Goal: Task Accomplishment & Management: Use online tool/utility

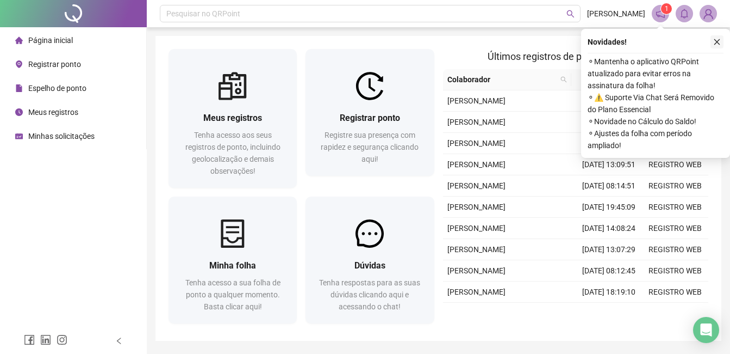
click at [716, 42] on icon "close" at bounding box center [718, 42] width 8 height 8
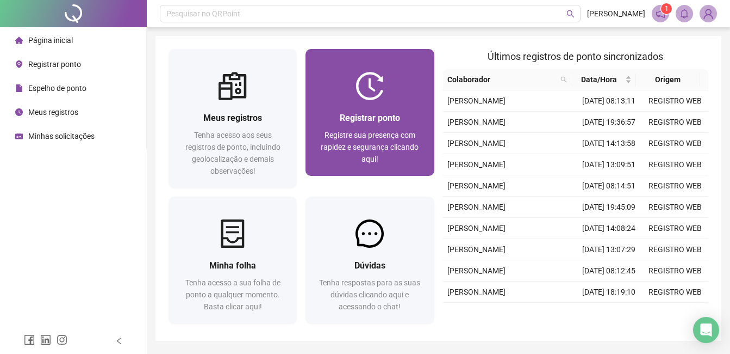
click at [395, 117] on span "Registrar ponto" at bounding box center [370, 118] width 60 height 10
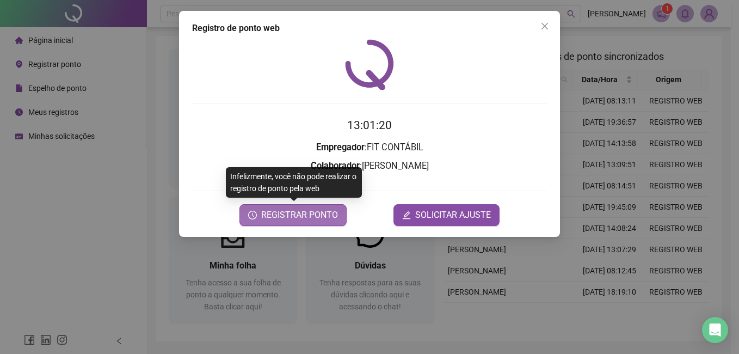
click at [306, 217] on span "REGISTRAR PONTO" at bounding box center [299, 214] width 77 height 13
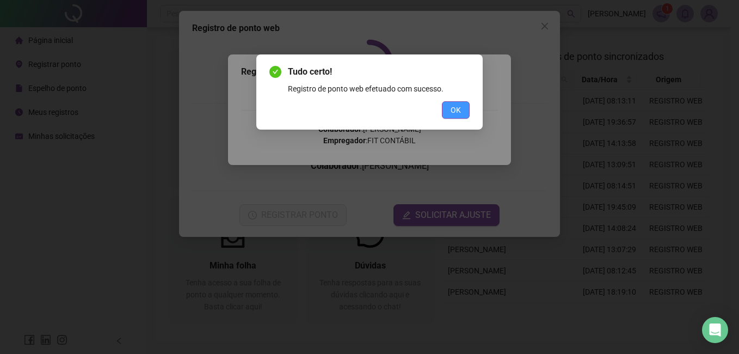
click at [449, 108] on button "OK" at bounding box center [456, 109] width 28 height 17
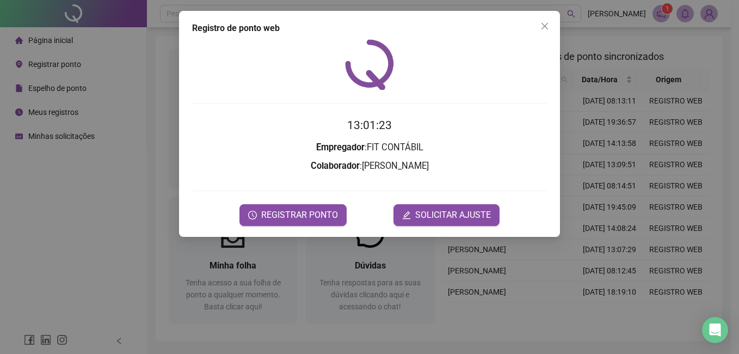
click at [543, 26] on icon "close" at bounding box center [544, 26] width 7 height 7
